Goal: Information Seeking & Learning: Learn about a topic

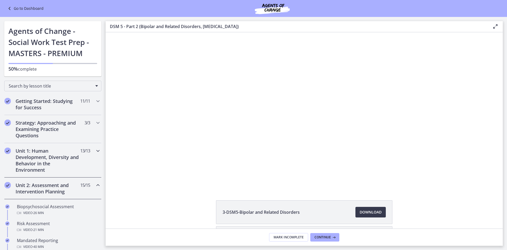
click at [50, 159] on h2 "Unit 1: Human Development, Diversity and Behavior in the Environment" at bounding box center [48, 159] width 64 height 25
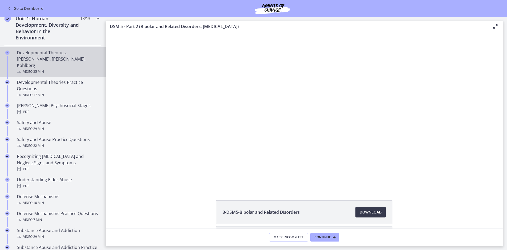
scroll to position [238, 0]
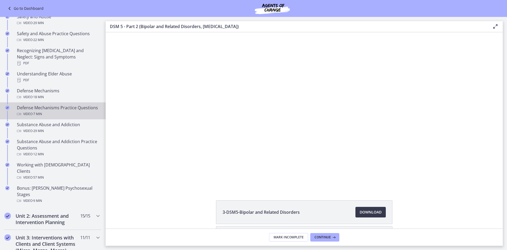
click at [45, 106] on div "Defense Mechanisms Practice Questions Video · 7 min" at bounding box center [58, 110] width 82 height 13
click at [368, 211] on span "Download Opens in a new window" at bounding box center [371, 212] width 22 height 6
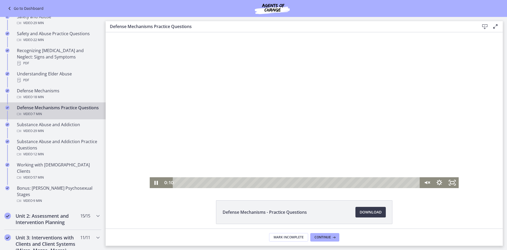
click at [303, 163] on div at bounding box center [304, 110] width 309 height 156
click at [232, 114] on div at bounding box center [304, 110] width 309 height 156
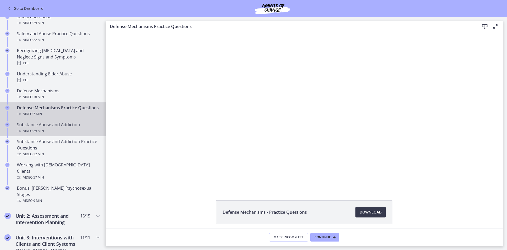
click at [53, 122] on div "Substance Abuse and Addiction Video · 29 min" at bounding box center [58, 127] width 82 height 13
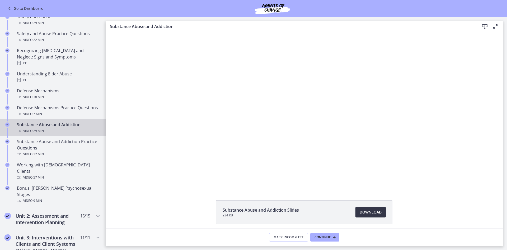
click at [361, 210] on span "Download Opens in a new window" at bounding box center [371, 212] width 22 height 6
